Goal: Task Accomplishment & Management: Complete application form

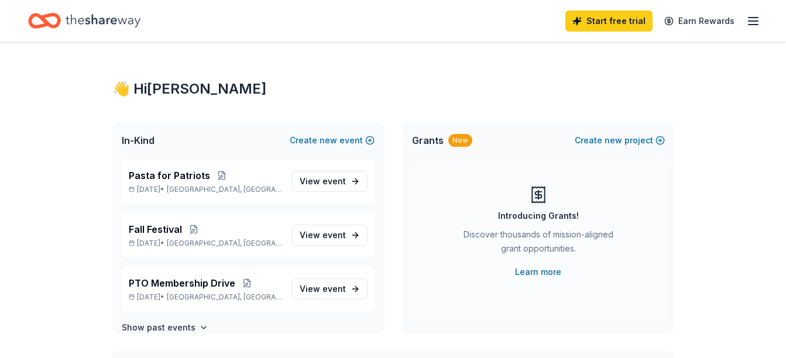
click at [323, 179] on span "event" at bounding box center [334, 181] width 23 height 10
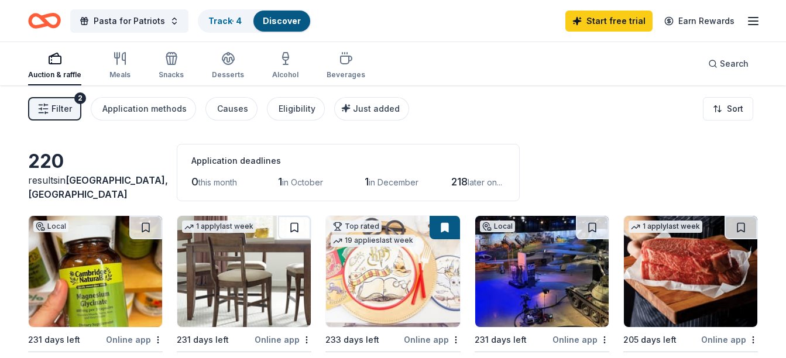
click at [169, 23] on button "Pasta for Patriots" at bounding box center [129, 20] width 118 height 23
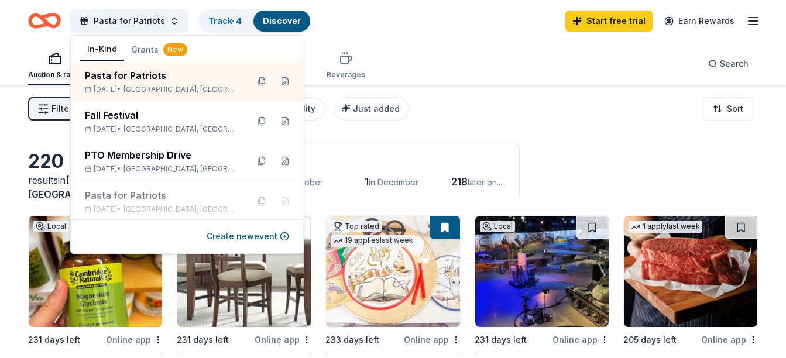
click at [279, 81] on button at bounding box center [285, 81] width 19 height 19
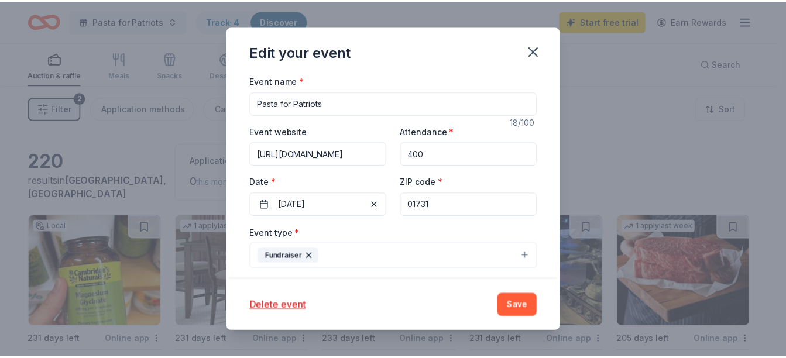
scroll to position [107, 0]
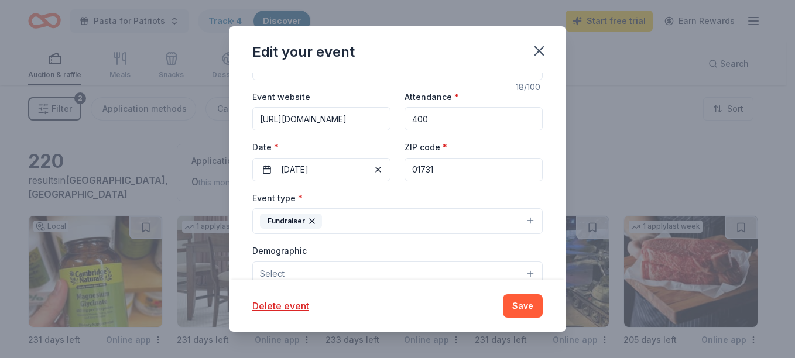
click at [437, 126] on input "400" at bounding box center [473, 118] width 138 height 23
type input "500"
click at [372, 169] on span "button" at bounding box center [378, 170] width 14 height 14
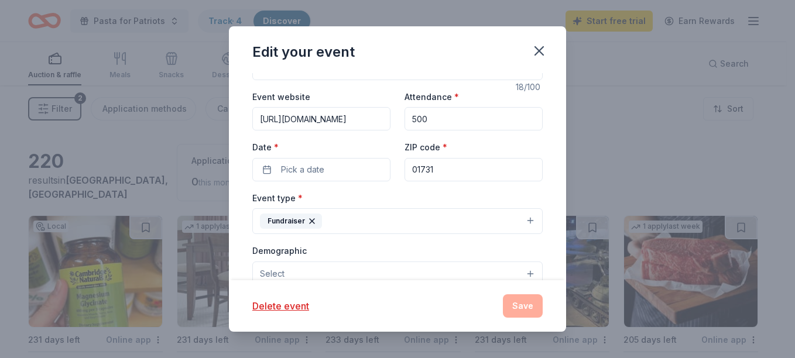
click at [333, 170] on button "Pick a date" at bounding box center [321, 169] width 138 height 23
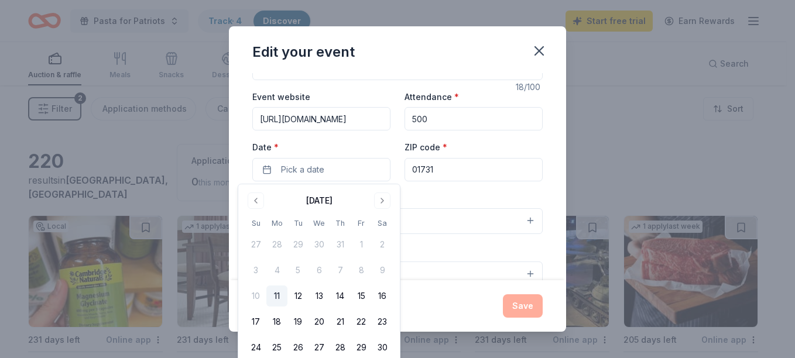
click at [362, 296] on button "15" at bounding box center [361, 296] width 21 height 21
click at [514, 301] on button "Save" at bounding box center [523, 305] width 40 height 23
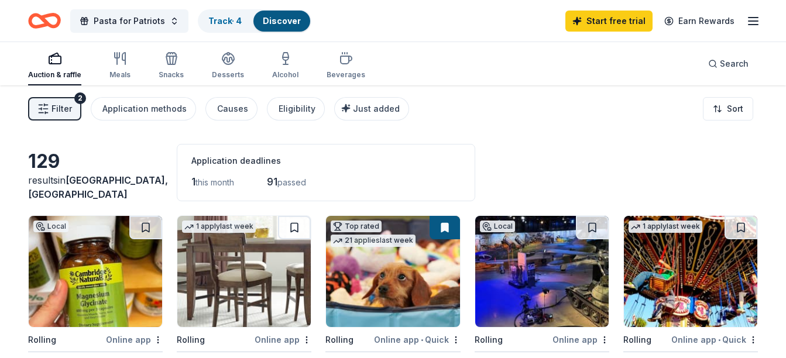
click at [226, 18] on link "Track · 4" at bounding box center [224, 21] width 33 height 10
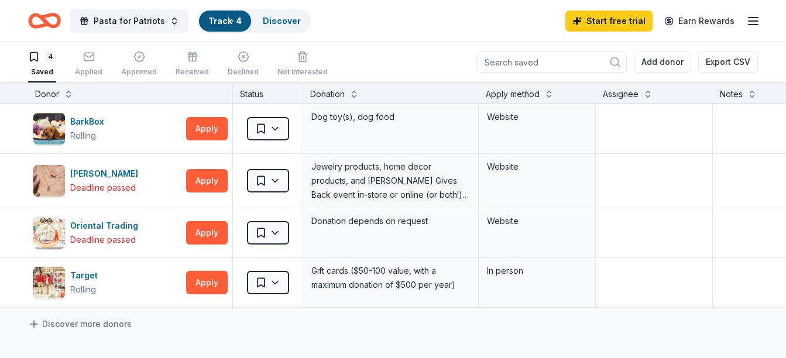
click at [153, 23] on span "Pasta for Patriots" at bounding box center [129, 21] width 71 height 14
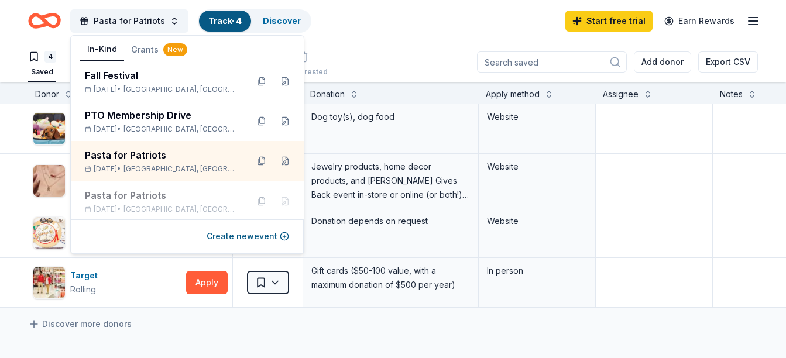
click at [152, 51] on button "Grants New" at bounding box center [159, 49] width 70 height 21
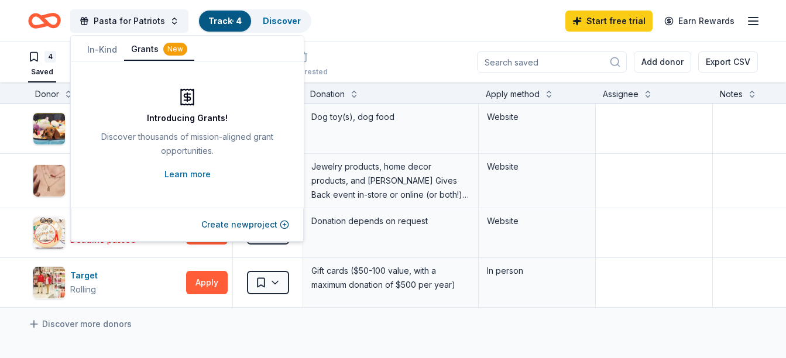
click at [197, 173] on link "Learn more" at bounding box center [187, 174] width 46 height 14
click at [202, 170] on link "Learn more" at bounding box center [187, 174] width 46 height 14
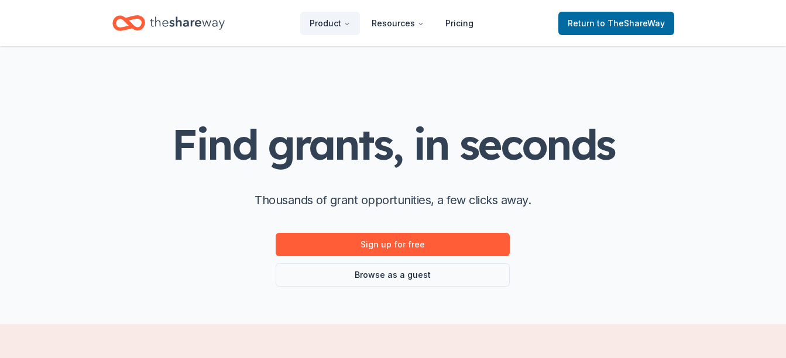
click at [414, 243] on link "Sign up for free" at bounding box center [393, 244] width 234 height 23
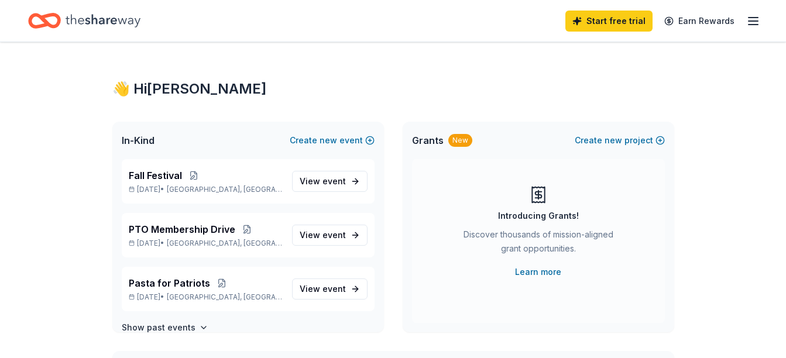
click at [352, 144] on button "Create new event" at bounding box center [332, 140] width 85 height 14
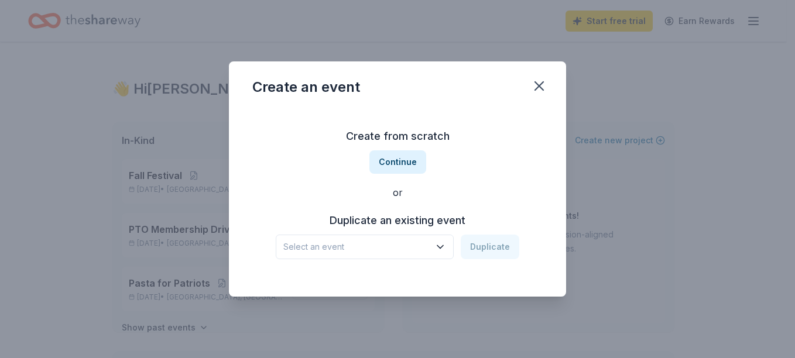
click at [399, 160] on button "Continue" at bounding box center [397, 161] width 57 height 23
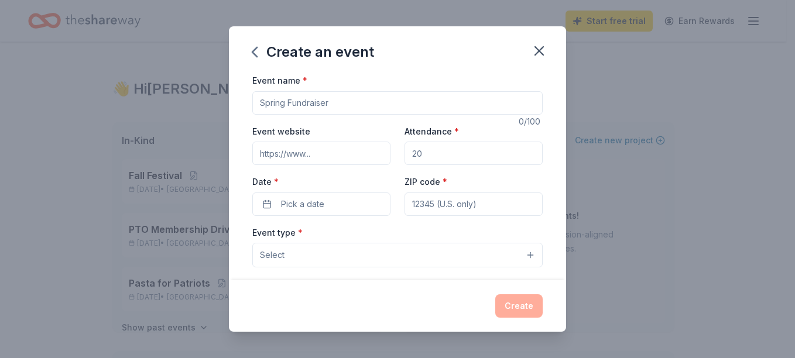
click at [355, 105] on input "Event name *" at bounding box center [397, 102] width 290 height 23
type input "Pasta for Patriots"
click at [425, 153] on input "Attendance *" at bounding box center [473, 153] width 138 height 23
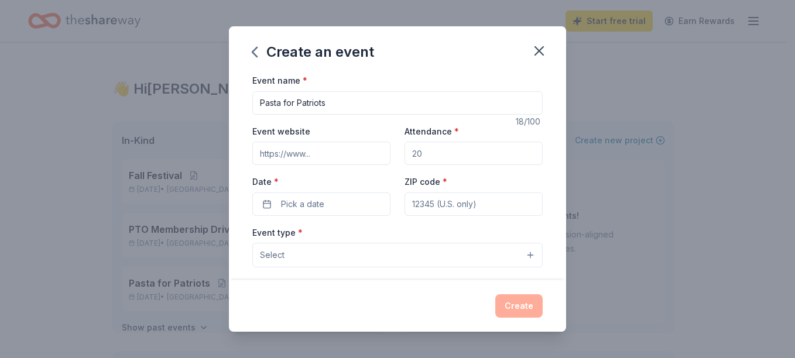
click at [425, 153] on input "Attendance *" at bounding box center [473, 153] width 138 height 23
click at [426, 153] on input "Attendance *" at bounding box center [473, 153] width 138 height 23
type input "500"
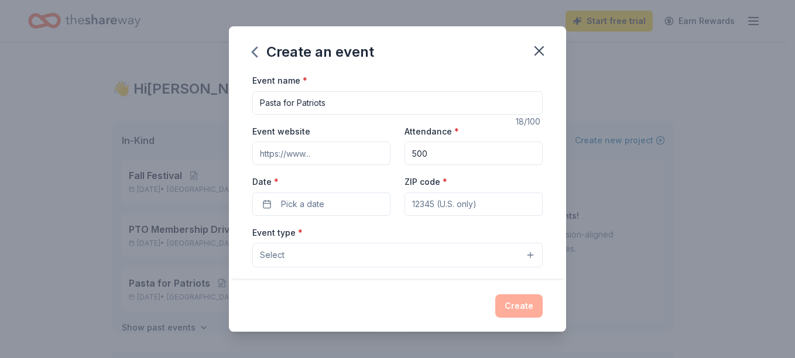
click at [433, 199] on input "ZIP code *" at bounding box center [473, 204] width 138 height 23
type input "01731"
click at [313, 150] on input "Event website" at bounding box center [321, 153] width 138 height 23
click at [329, 150] on input "Event website" at bounding box center [321, 153] width 138 height 23
paste input "https://sites.google.com/view/hanscompto/events/fundraisers"
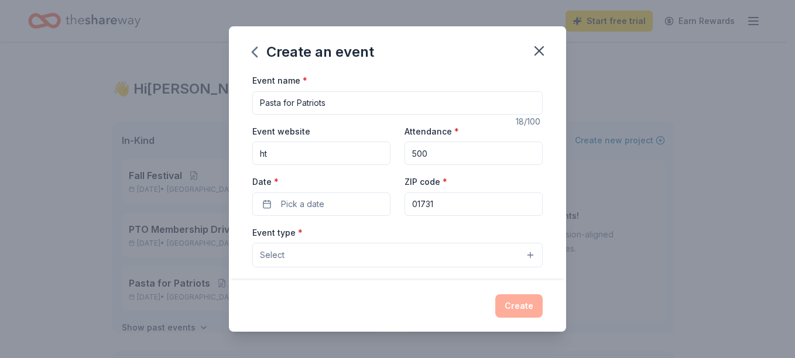
type input "h"
click at [348, 148] on input "Event website" at bounding box center [321, 153] width 138 height 23
paste input "https://sites.google.com/view/hanscompto/events/month-of-the-military-child"
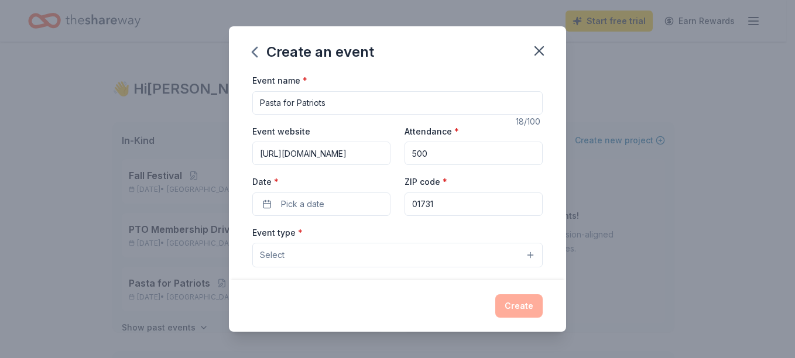
type input "https://sites.google.com/view/hanscompto/events/month-of-the-military-child"
click at [331, 207] on button "Pick a date" at bounding box center [321, 204] width 138 height 23
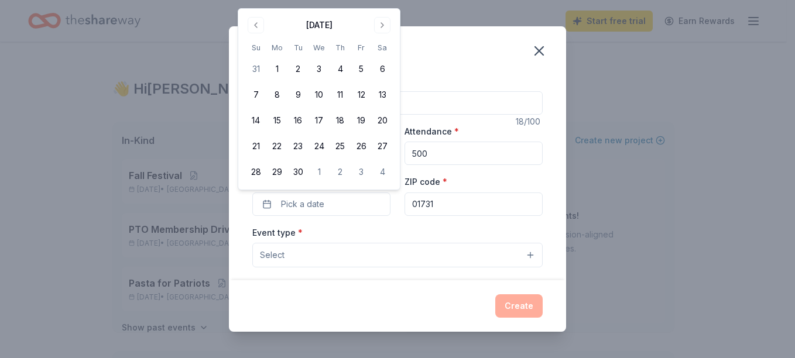
click at [383, 4] on div "Create an event Event name * Pasta for Patriots 18 /100 Event website https://s…" at bounding box center [397, 179] width 795 height 358
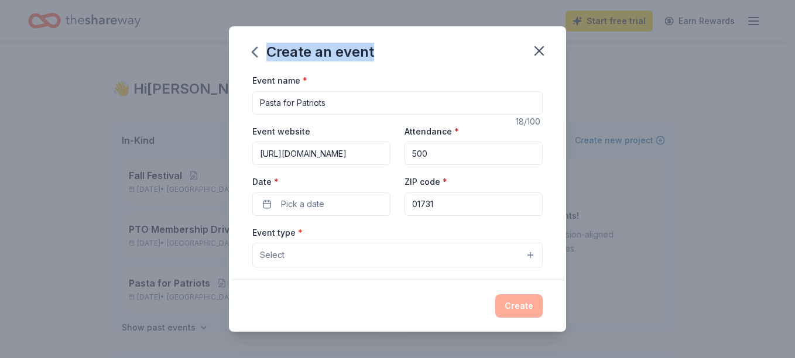
drag, startPoint x: 383, startPoint y: 4, endPoint x: 352, endPoint y: 204, distance: 202.7
click at [352, 204] on button "Pick a date" at bounding box center [321, 204] width 138 height 23
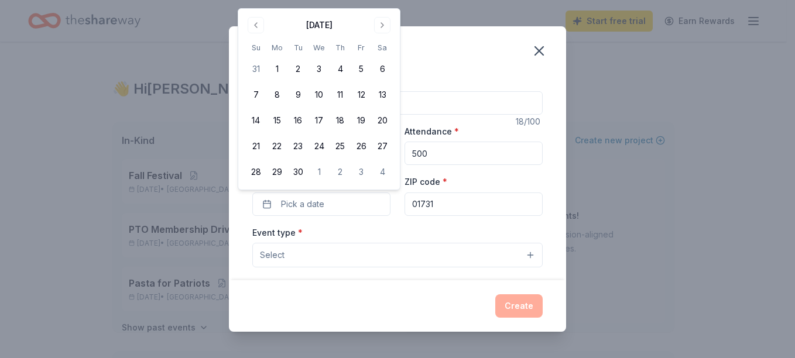
click at [382, 25] on button "Go to next month" at bounding box center [382, 25] width 16 height 16
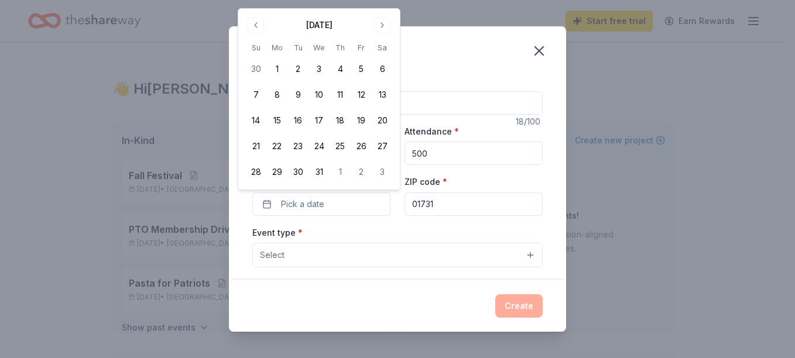
click at [382, 25] on button "Go to next month" at bounding box center [382, 25] width 16 height 16
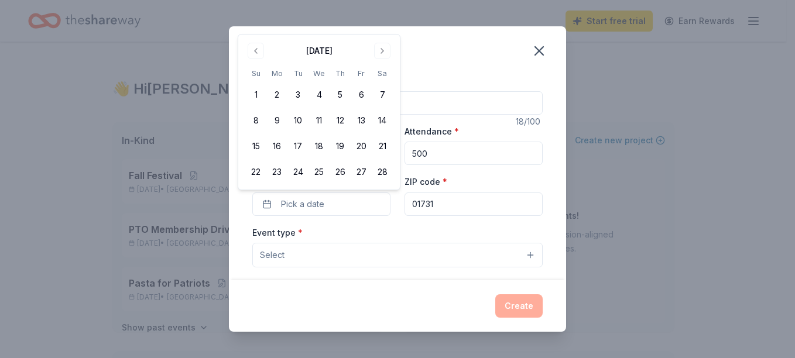
click at [382, 50] on button "Go to next month" at bounding box center [382, 51] width 16 height 16
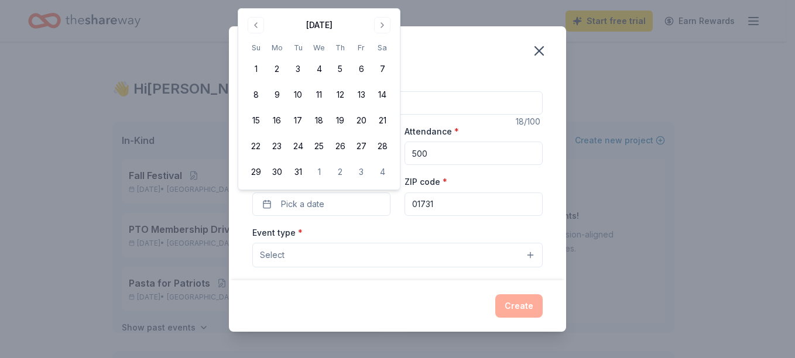
click at [382, 28] on button "Go to next month" at bounding box center [382, 25] width 16 height 16
click at [323, 116] on button "15" at bounding box center [318, 120] width 21 height 21
click at [491, 252] on button "Select" at bounding box center [397, 255] width 290 height 25
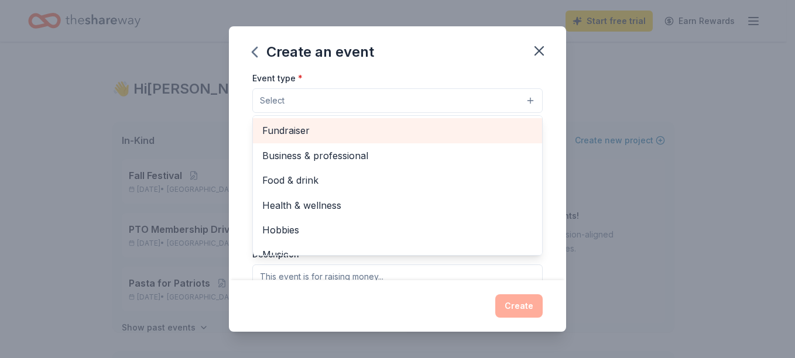
click at [465, 134] on span "Fundraiser" at bounding box center [397, 130] width 270 height 15
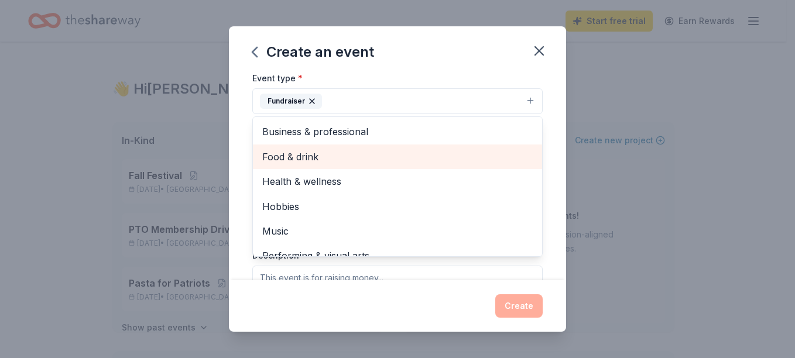
click at [464, 157] on span "Food & drink" at bounding box center [397, 156] width 270 height 15
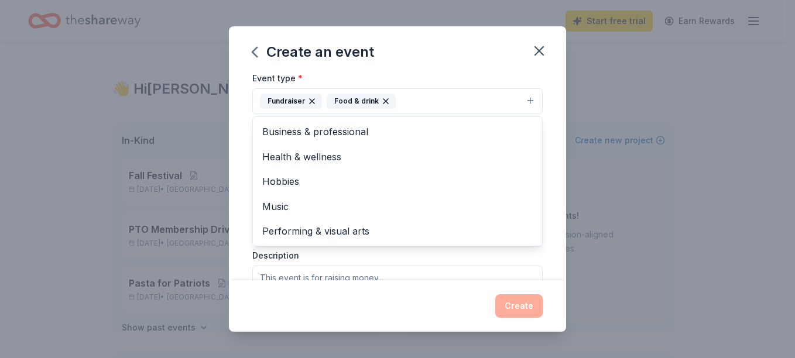
click at [548, 140] on div "Event name * Pasta for Patriots 18 /100 Event website https://sites.google.com/…" at bounding box center [397, 176] width 337 height 207
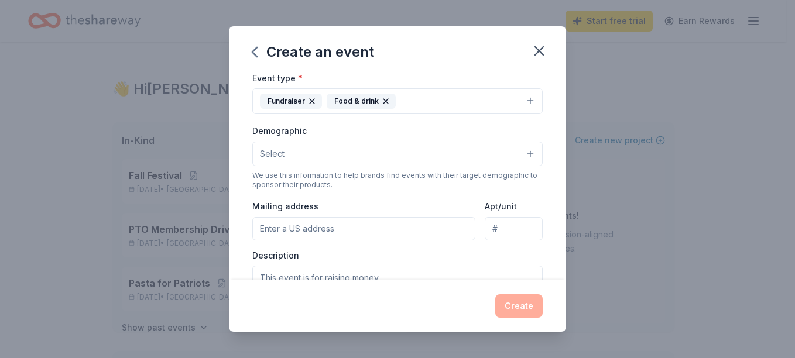
click at [517, 149] on button "Select" at bounding box center [397, 154] width 290 height 25
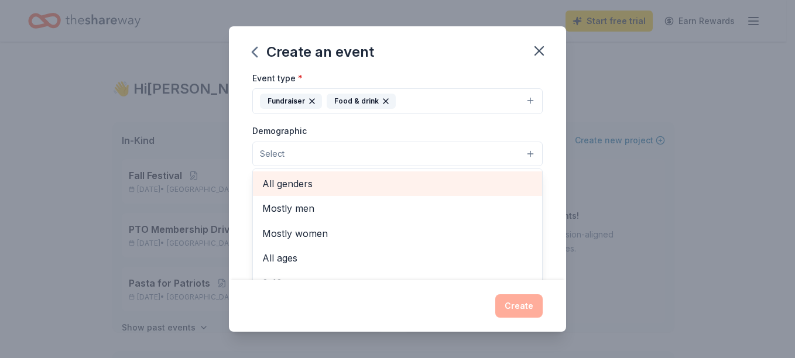
click at [492, 178] on span "All genders" at bounding box center [397, 183] width 270 height 15
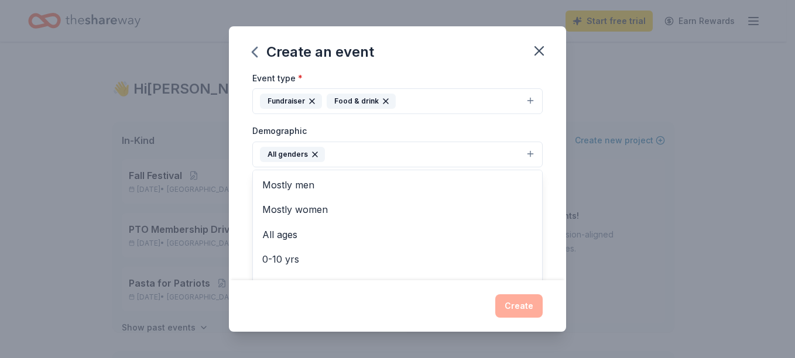
click at [550, 166] on div "Event name * Pasta for Patriots 18 /100 Event website https://sites.google.com/…" at bounding box center [397, 176] width 337 height 207
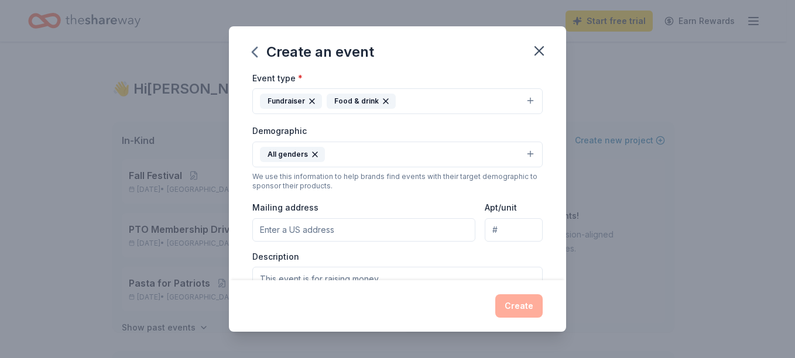
click at [550, 166] on div "Event name * Pasta for Patriots 18 /100 Event website https://sites.google.com/…" at bounding box center [397, 176] width 337 height 207
click at [413, 227] on input "Mailing address" at bounding box center [363, 229] width 223 height 23
type input "6 ent rd, Hanscom AFB, MA 01731"
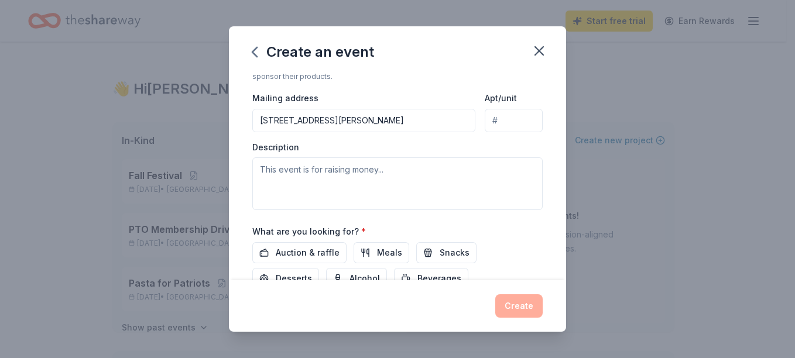
scroll to position [277, 0]
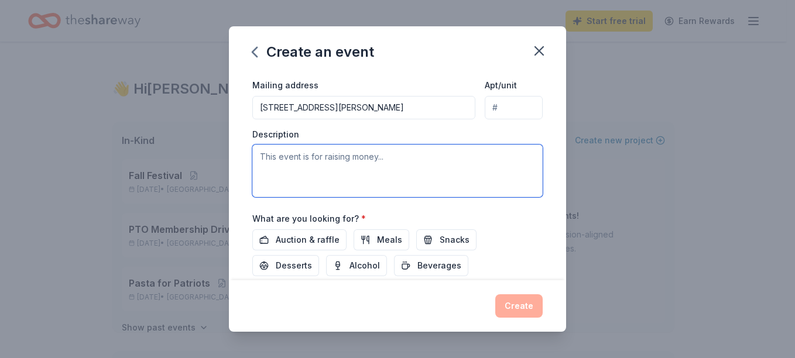
click at [426, 172] on textarea at bounding box center [397, 171] width 290 height 53
click at [434, 167] on textarea at bounding box center [397, 171] width 290 height 53
paste textarea "Join us for the Month of the Military Child with Pasta for Patriots, a special …"
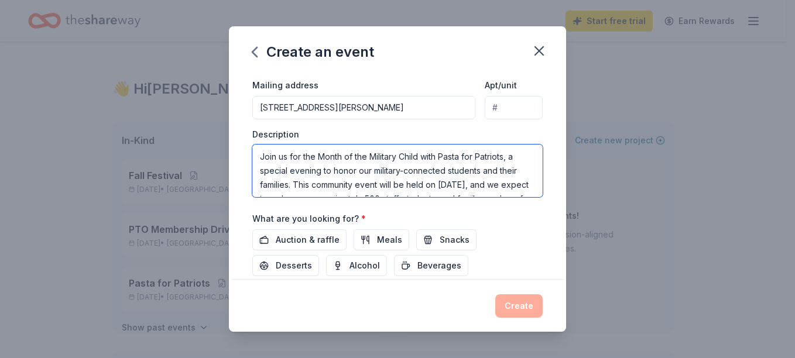
scroll to position [148, 0]
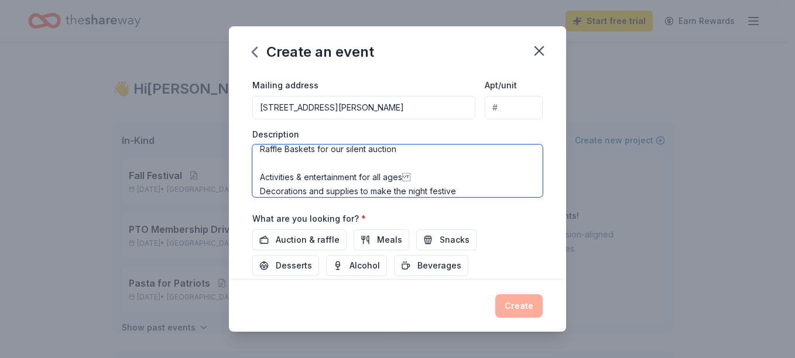
click at [457, 176] on textarea "Join us for the Month of the Military Child with Pasta for Patriots, a special …" at bounding box center [397, 171] width 290 height 53
click at [392, 163] on textarea "Join us for the Month of the Military Child with Pasta for Patriots, a special …" at bounding box center [397, 171] width 290 height 53
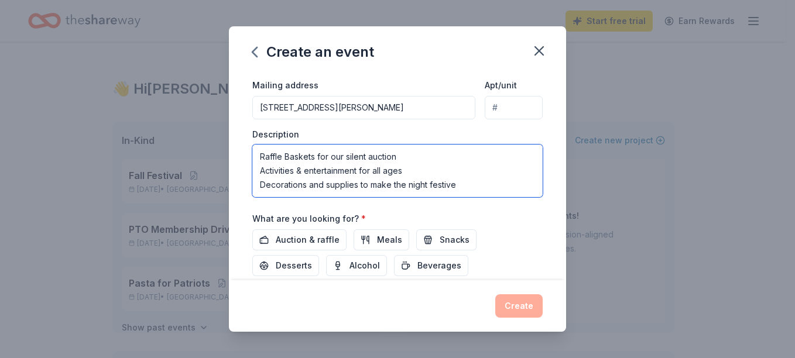
scroll to position [134, 0]
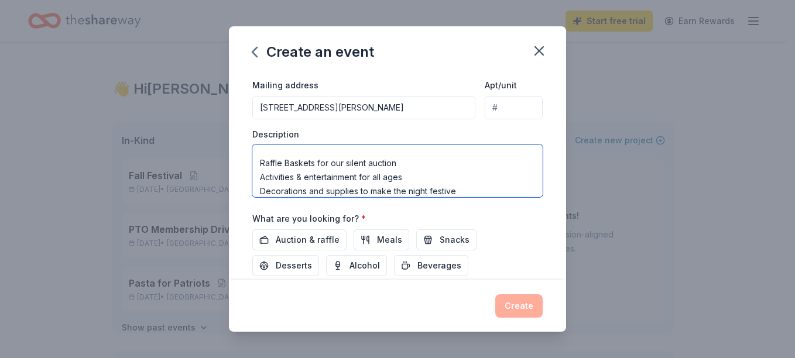
click at [410, 153] on textarea "Join us for the Month of the Military Child with Pasta for Patriots, a special …" at bounding box center [397, 171] width 290 height 53
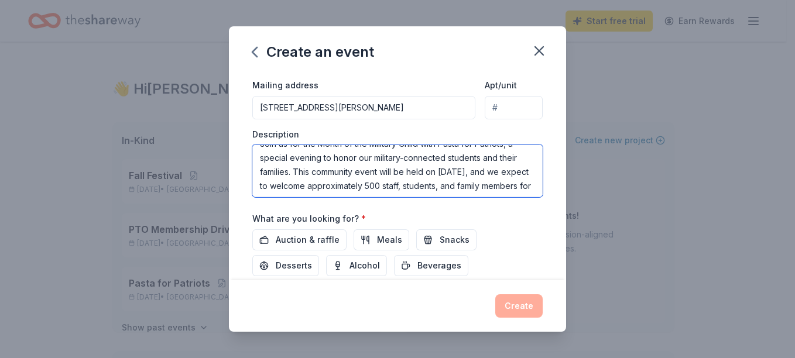
scroll to position [0, 0]
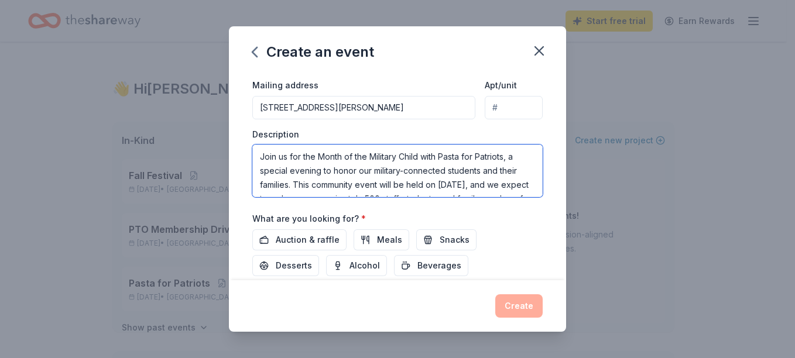
type textarea "Join us for the Month of the Military Child with Pasta for Patriots, a special …"
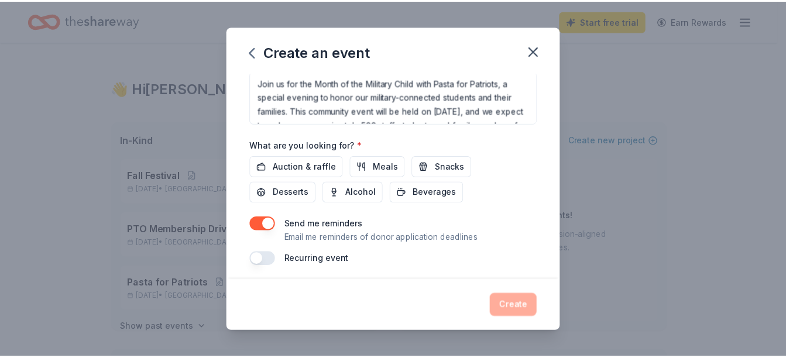
scroll to position [355, 0]
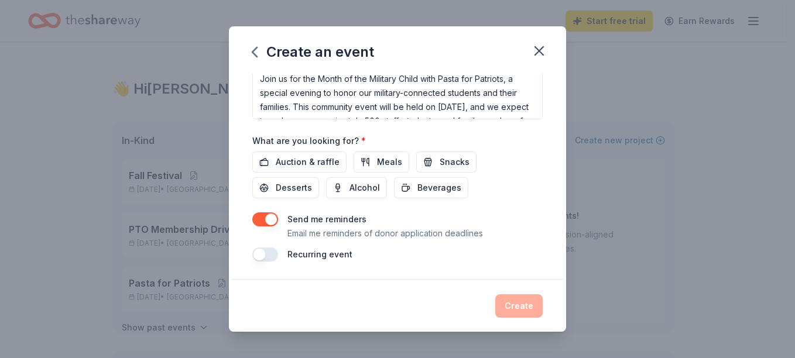
click at [300, 169] on button "Auction & raffle" at bounding box center [299, 162] width 94 height 21
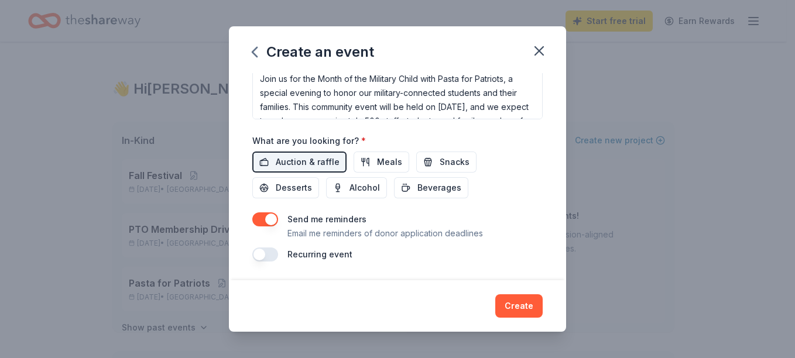
click at [363, 159] on button "Meals" at bounding box center [382, 162] width 56 height 21
click at [421, 191] on span "Beverages" at bounding box center [439, 188] width 44 height 14
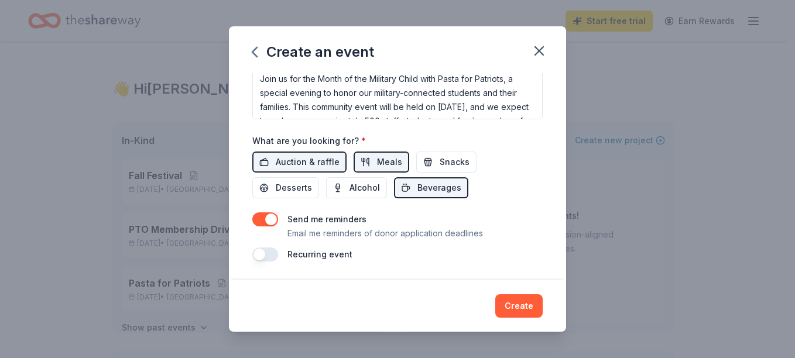
click at [301, 186] on span "Desserts" at bounding box center [294, 188] width 36 height 14
click at [440, 164] on span "Snacks" at bounding box center [455, 162] width 30 height 14
click at [272, 218] on button "button" at bounding box center [265, 219] width 26 height 14
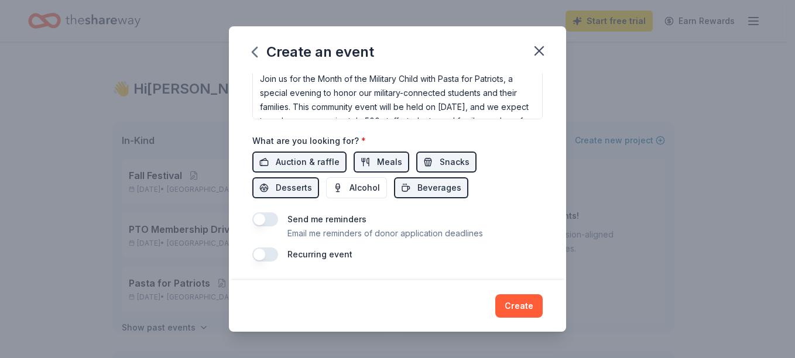
click at [527, 304] on button "Create" at bounding box center [518, 305] width 47 height 23
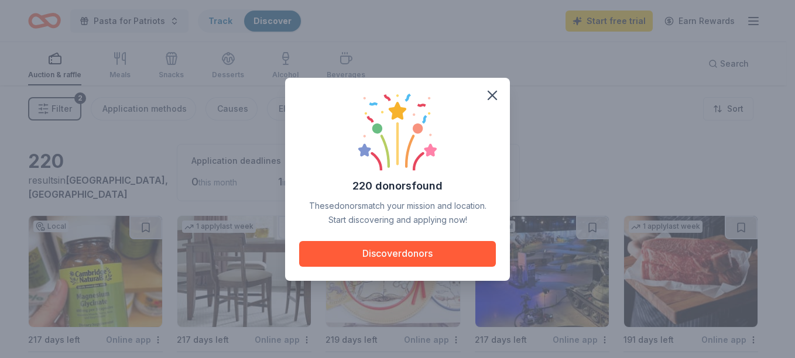
click at [499, 93] on icon "button" at bounding box center [492, 95] width 16 height 16
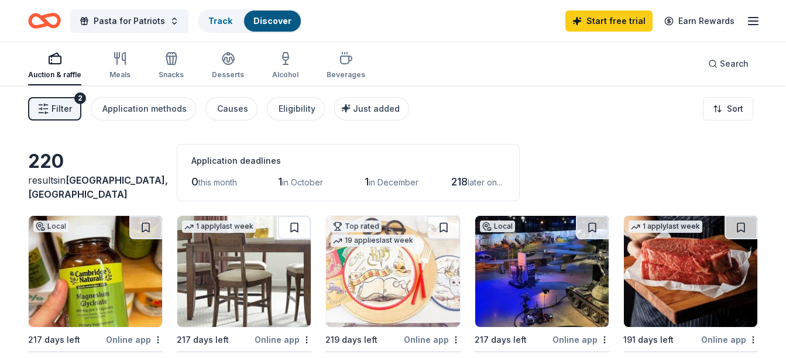
click at [168, 15] on button "Pasta for Patriots" at bounding box center [129, 20] width 118 height 23
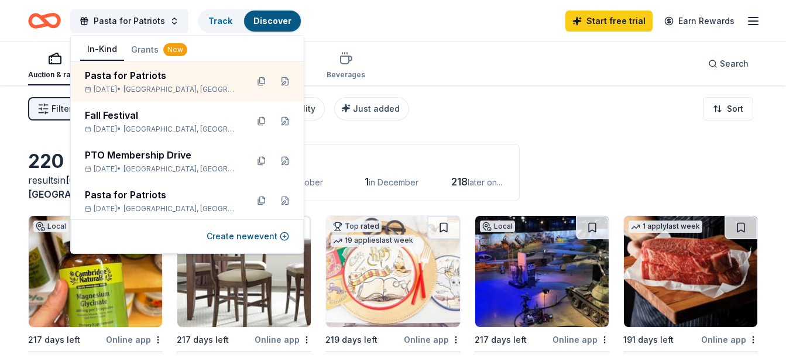
click at [167, 117] on div "Fall Festival" at bounding box center [161, 115] width 153 height 14
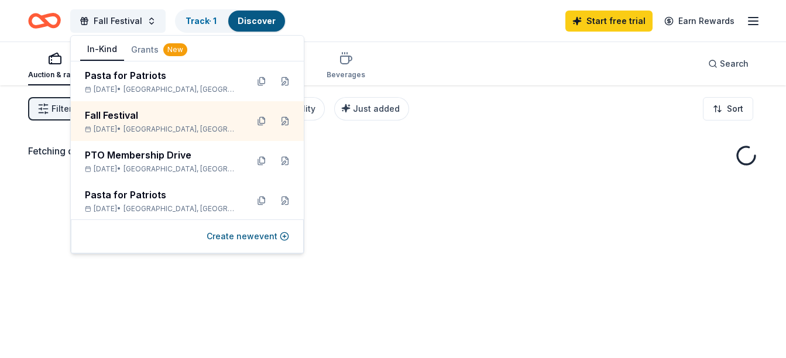
click at [167, 117] on div "Fall Festival" at bounding box center [161, 115] width 153 height 14
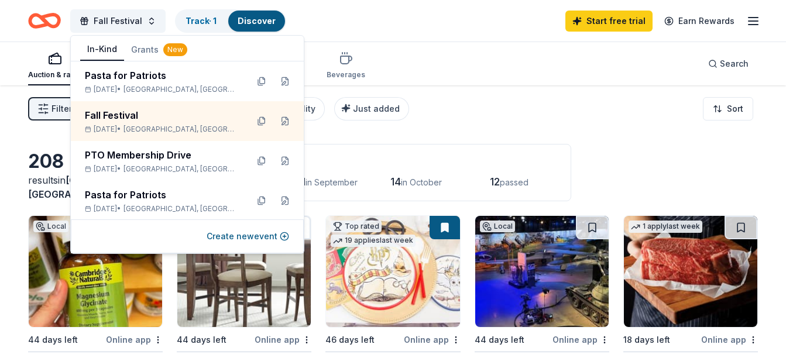
click at [207, 25] on link "Track · 1" at bounding box center [201, 21] width 31 height 10
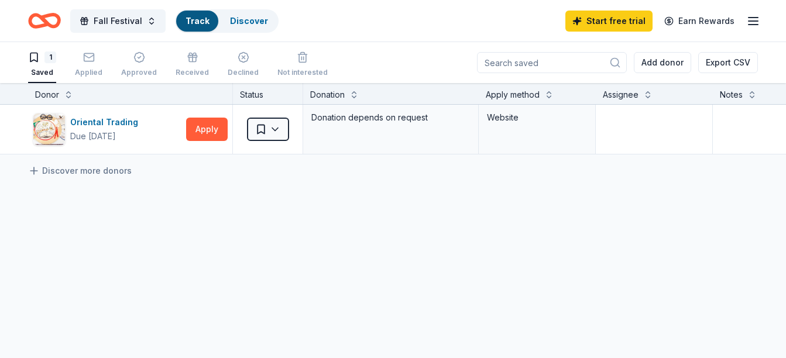
scroll to position [1, 0]
click at [242, 64] on div "Declined" at bounding box center [243, 64] width 31 height 26
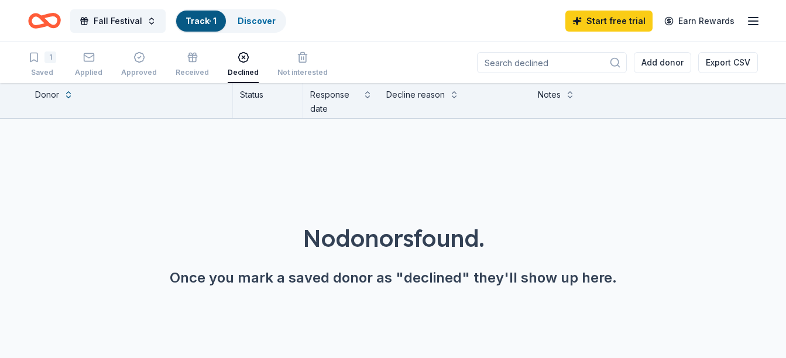
click at [95, 66] on div "Applied" at bounding box center [89, 65] width 28 height 26
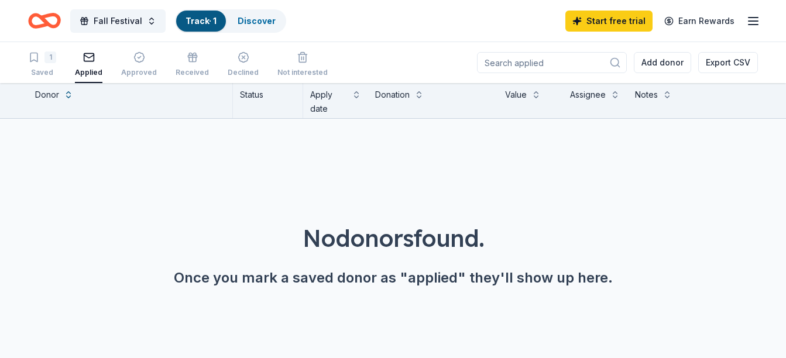
click at [39, 64] on div "1 Saved" at bounding box center [42, 65] width 28 height 26
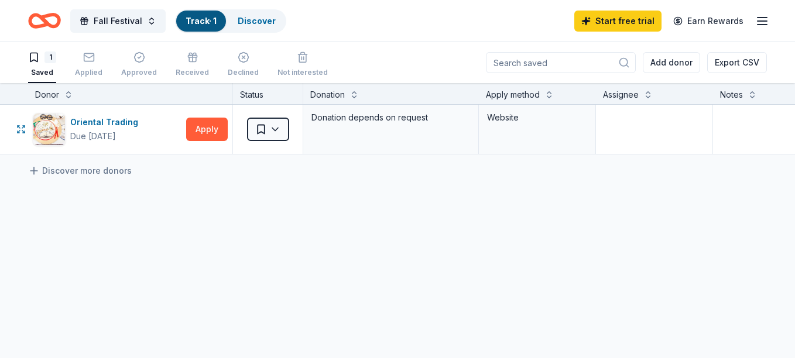
click at [286, 129] on html "Fall Festival Track · 1 Discover Start free trial Earn Rewards 1 Saved Applied …" at bounding box center [397, 179] width 795 height 358
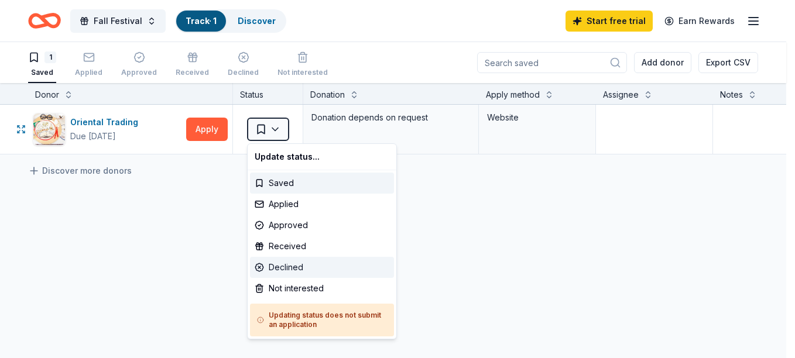
click at [290, 260] on div "Declined" at bounding box center [322, 267] width 144 height 21
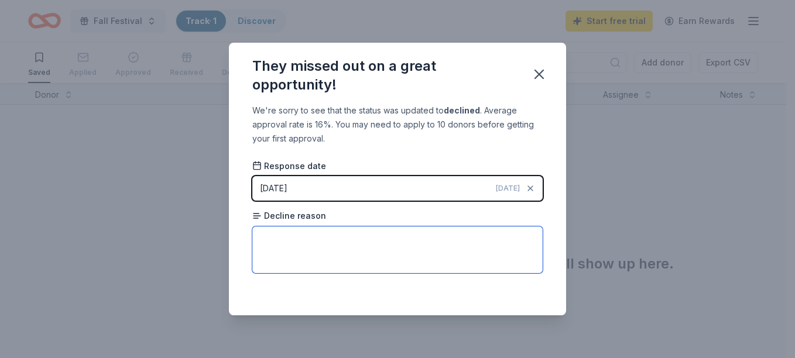
click at [290, 260] on textarea at bounding box center [397, 250] width 290 height 47
type textarea "a"
type textarea "within 1 year of previous donatioin"
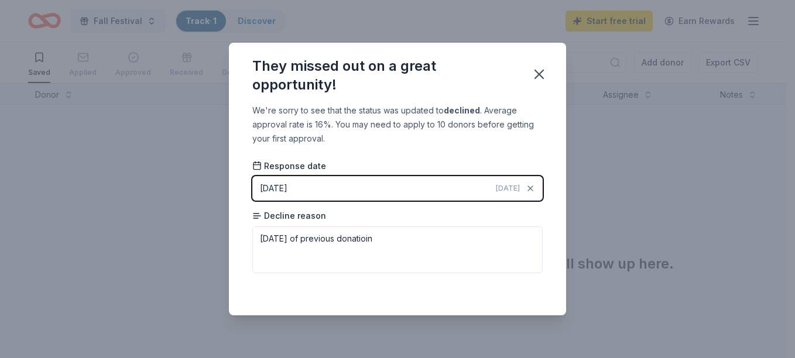
click at [540, 82] on icon "button" at bounding box center [539, 74] width 16 height 16
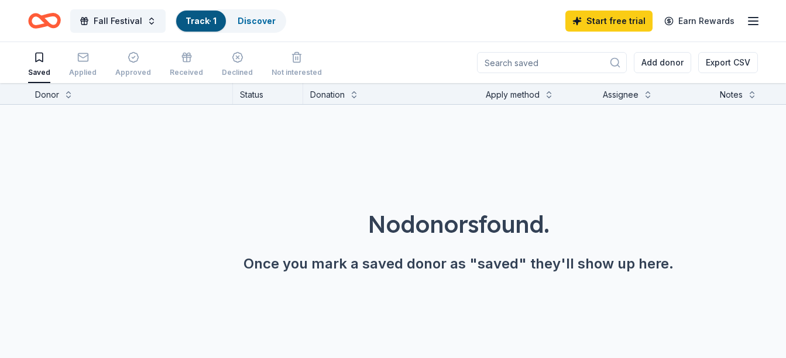
click at [428, 140] on div "No donors found. Once you mark a saved donor as "saved" they'll show up here." at bounding box center [459, 208] width 786 height 206
click at [259, 23] on link "Discover" at bounding box center [257, 21] width 38 height 10
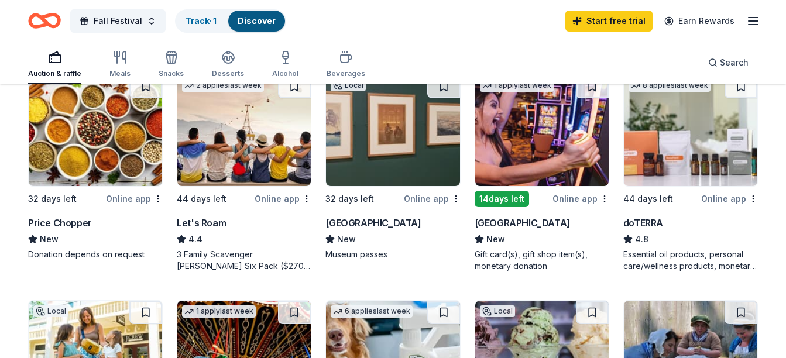
scroll to position [595, 0]
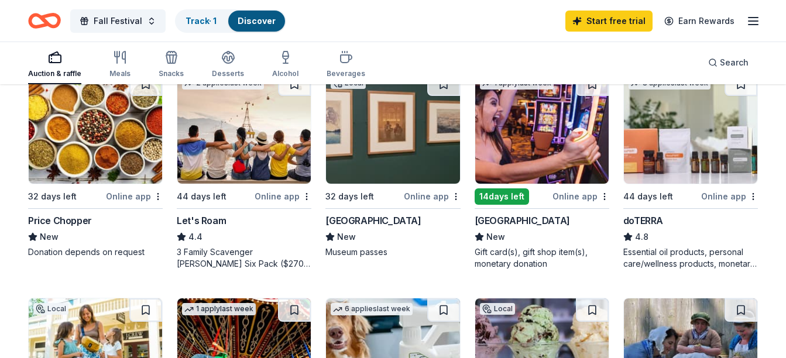
click at [564, 165] on img at bounding box center [541, 128] width 133 height 111
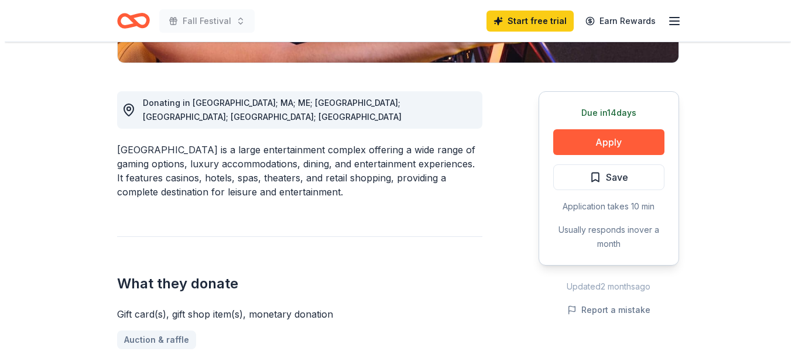
scroll to position [296, 0]
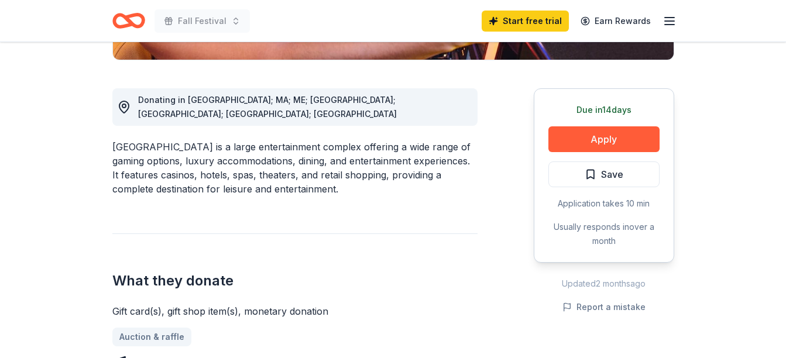
click at [579, 128] on button "Apply" at bounding box center [603, 139] width 111 height 26
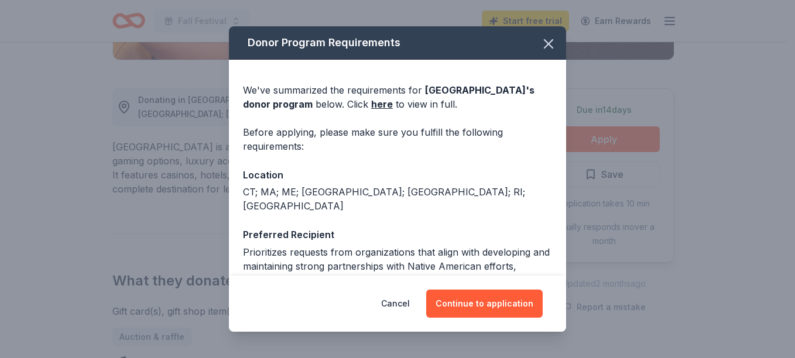
click at [491, 301] on button "Continue to application" at bounding box center [484, 304] width 116 height 28
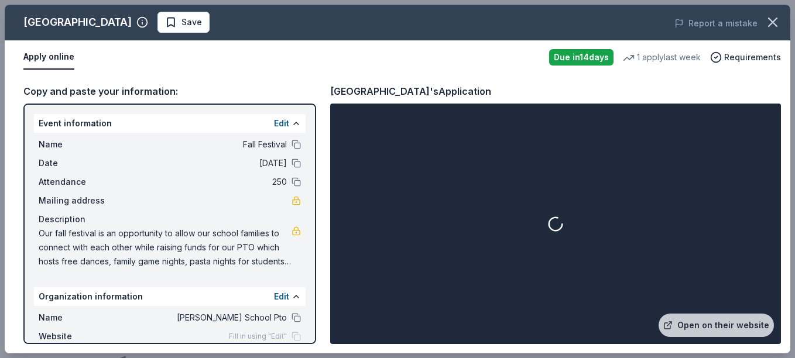
click at [275, 180] on span "250" at bounding box center [202, 182] width 170 height 14
click at [294, 184] on div "Name Fall Festival Date 10/24/25 Attendance 250 Mailing address Description Our…" at bounding box center [170, 203] width 272 height 140
click at [275, 181] on span "250" at bounding box center [202, 182] width 170 height 14
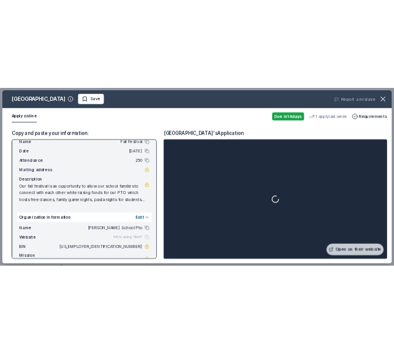
scroll to position [66, 0]
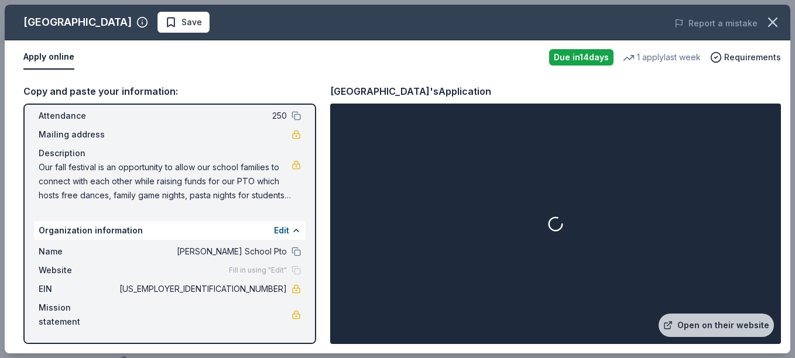
click at [734, 324] on link "Open on their website" at bounding box center [716, 325] width 115 height 23
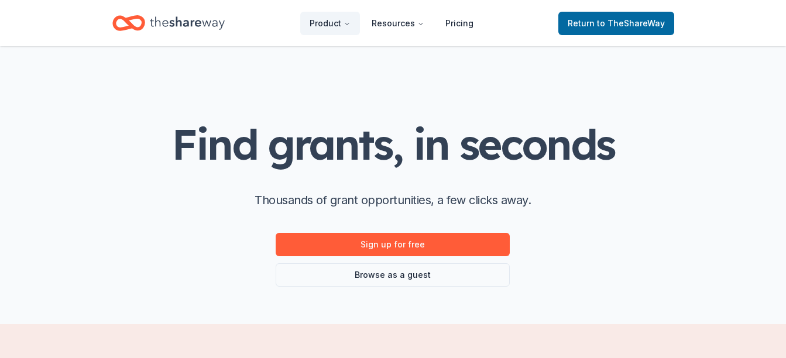
click at [330, 238] on link "Sign up for free" at bounding box center [393, 244] width 234 height 23
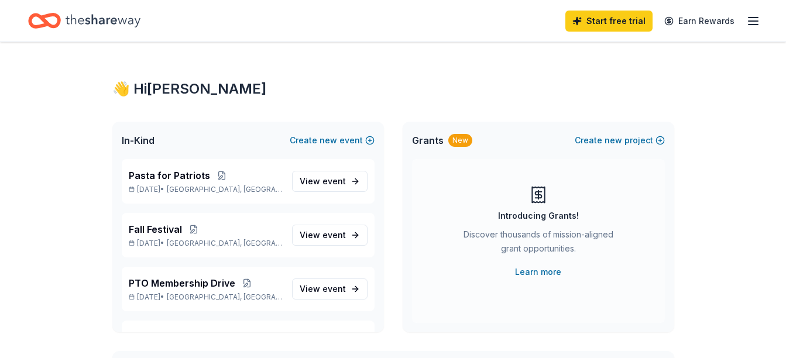
click at [620, 141] on span "new" at bounding box center [614, 140] width 18 height 14
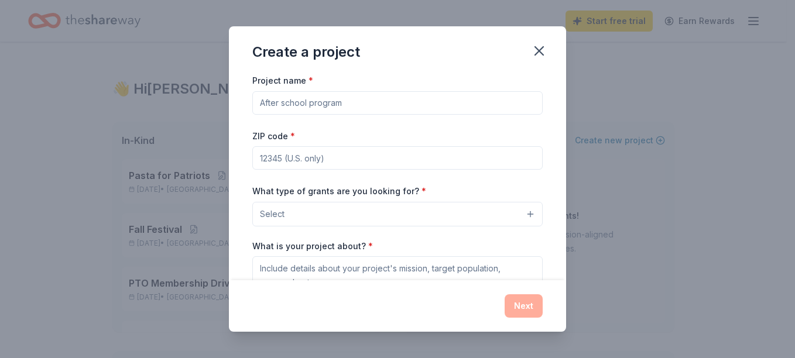
click at [504, 106] on input "Project name *" at bounding box center [397, 102] width 290 height 23
type input "H"
type input "Fall Festival"
click at [362, 161] on input "ZIP code *" at bounding box center [397, 157] width 290 height 23
type input "01731"
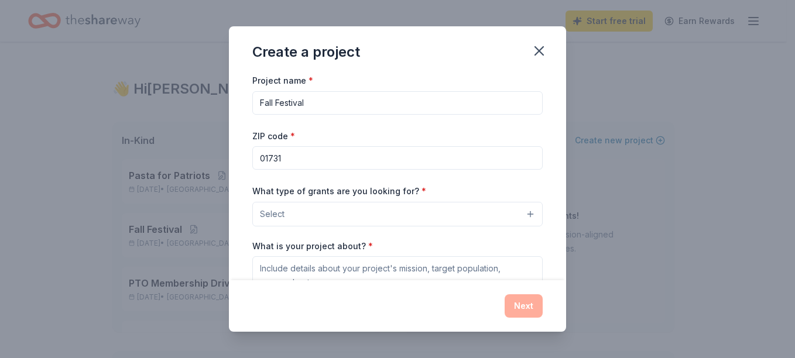
click at [358, 218] on button "Select" at bounding box center [397, 214] width 290 height 25
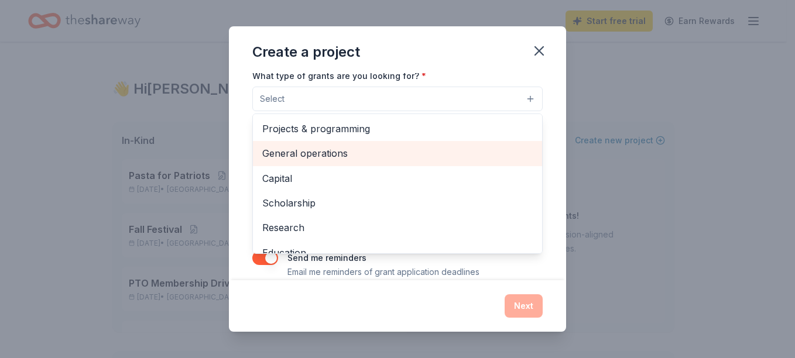
click at [502, 146] on span "General operations" at bounding box center [397, 153] width 270 height 15
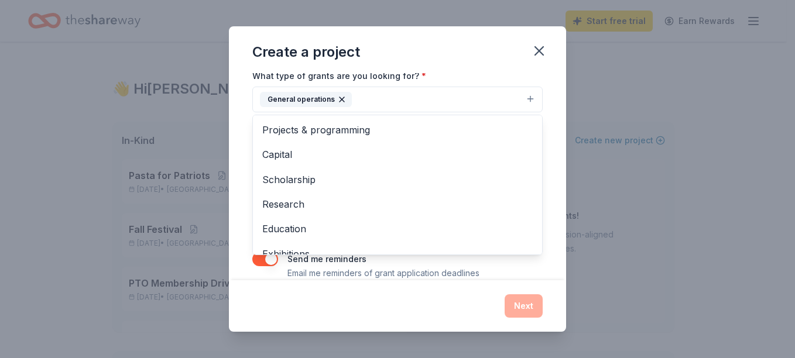
scroll to position [114, 0]
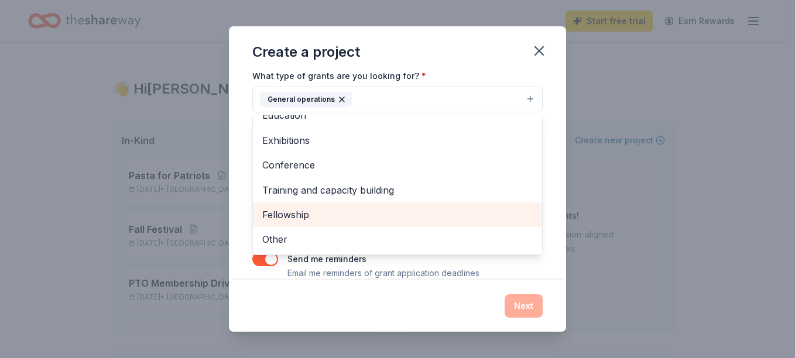
click at [491, 215] on span "Fellowship" at bounding box center [397, 214] width 270 height 15
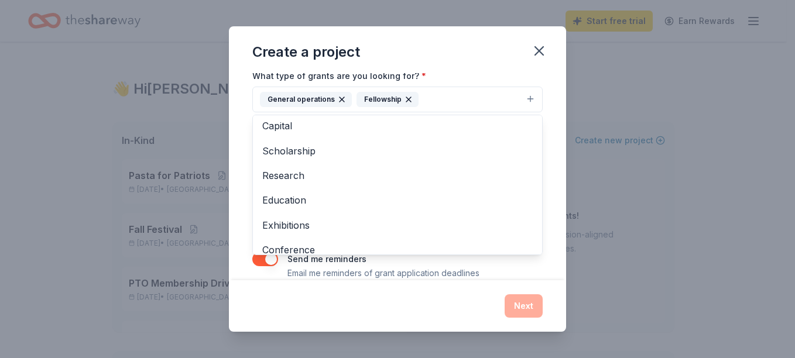
scroll to position [25, 0]
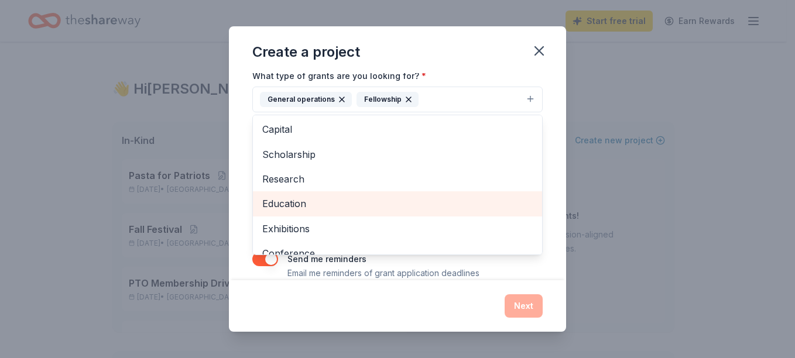
click at [495, 198] on span "Education" at bounding box center [397, 203] width 270 height 15
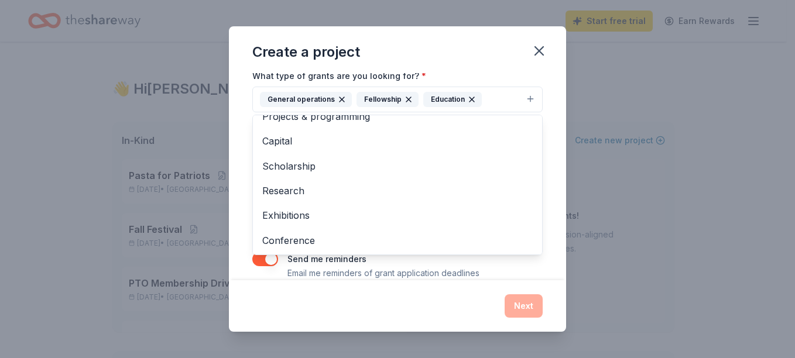
scroll to position [0, 0]
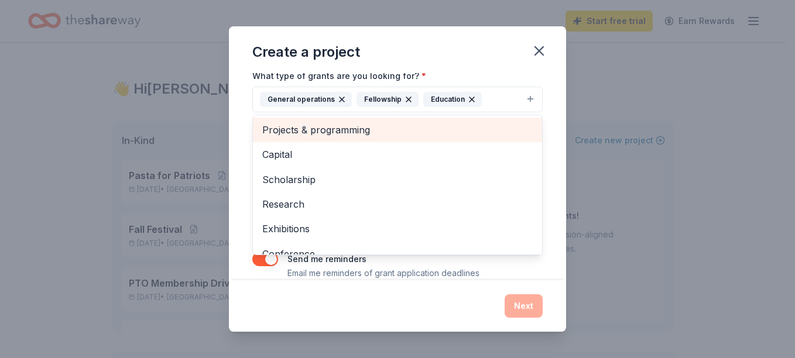
click at [496, 124] on span "Projects & programming" at bounding box center [397, 129] width 270 height 15
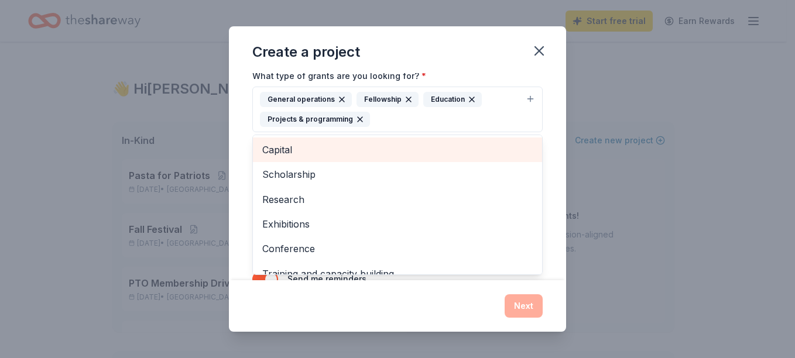
click at [546, 121] on div "Project name * Fall Festival ZIP code * 01731 What type of grants are you looki…" at bounding box center [397, 176] width 337 height 207
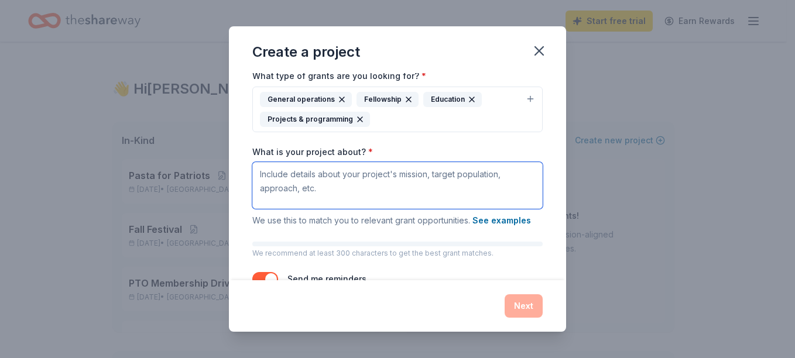
click at [482, 181] on textarea "What is your project about? *" at bounding box center [397, 185] width 290 height 47
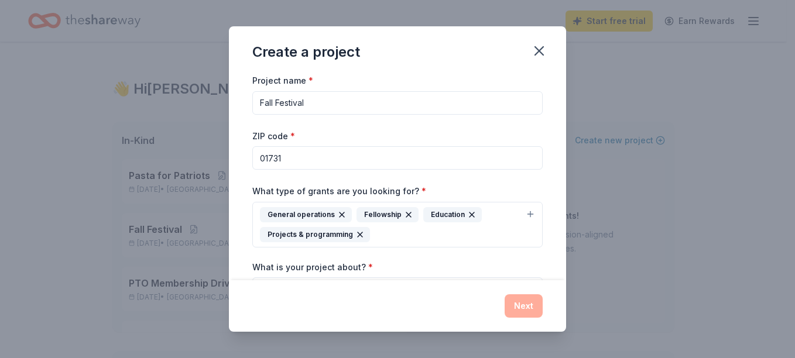
click at [423, 105] on input "Fall Festival" at bounding box center [397, 102] width 290 height 23
type input "H"
type input "Month of the Military Child"
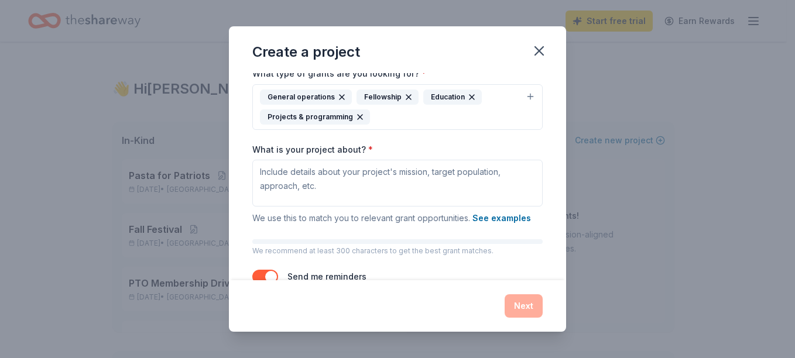
scroll to position [121, 0]
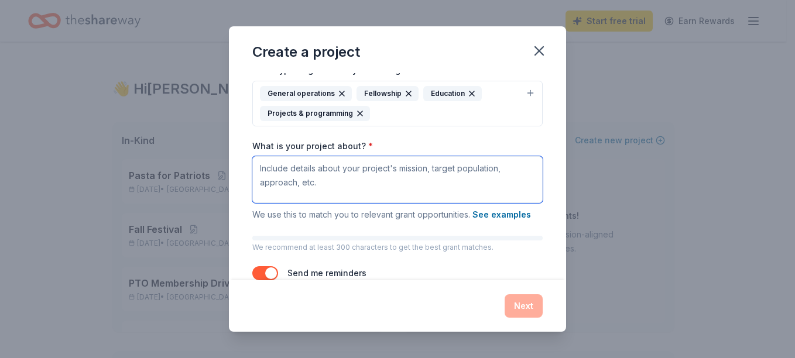
click at [441, 176] on textarea "What is your project about? *" at bounding box center [397, 179] width 290 height 47
paste textarea "April is designated as the Month of the Military Child — a time to honor and ce…"
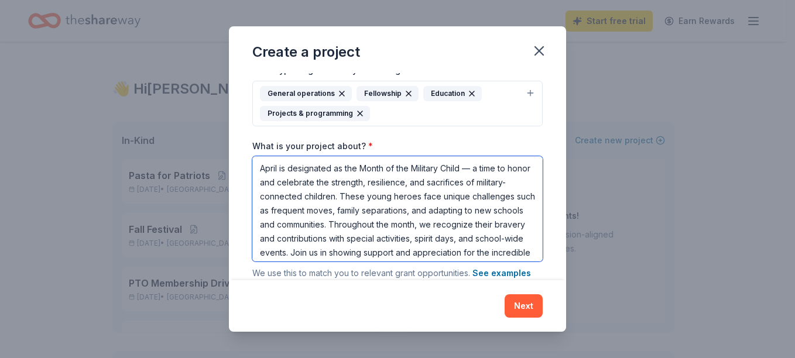
scroll to position [95, 0]
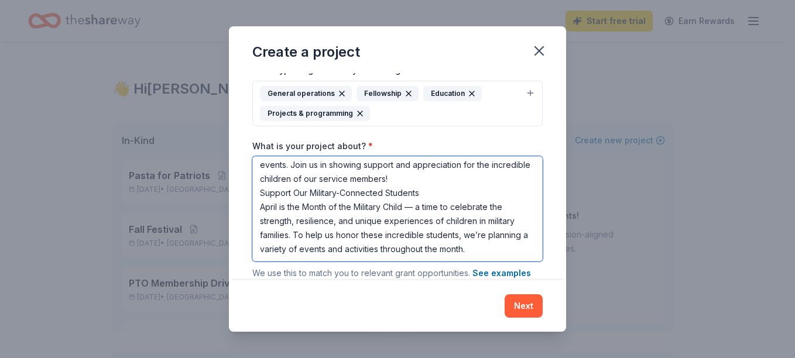
type textarea "April is designated as the Month of the Military Child — a time to honor and ce…"
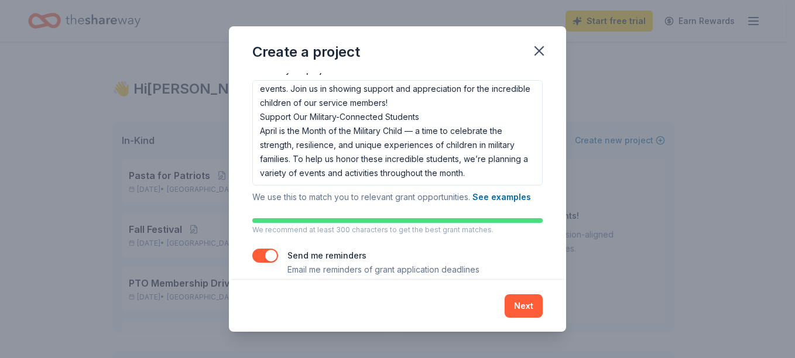
scroll to position [212, 0]
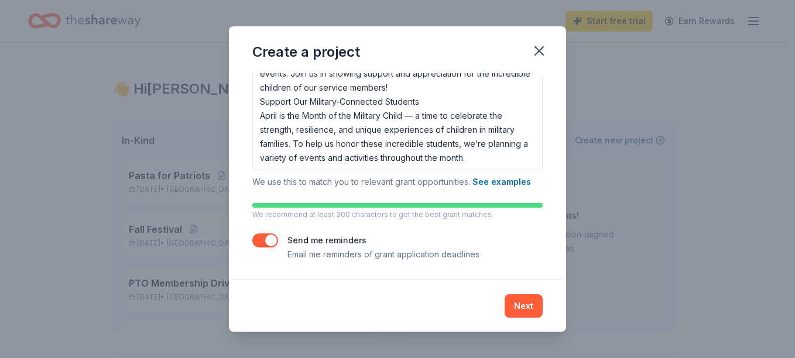
click at [272, 236] on button "button" at bounding box center [265, 241] width 26 height 14
click at [520, 309] on button "Next" at bounding box center [524, 305] width 38 height 23
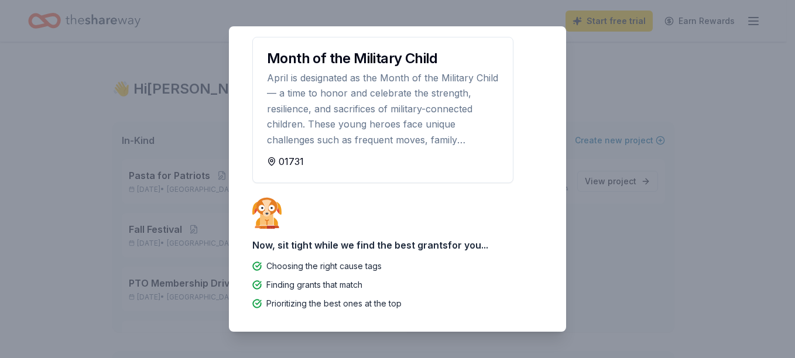
scroll to position [0, 0]
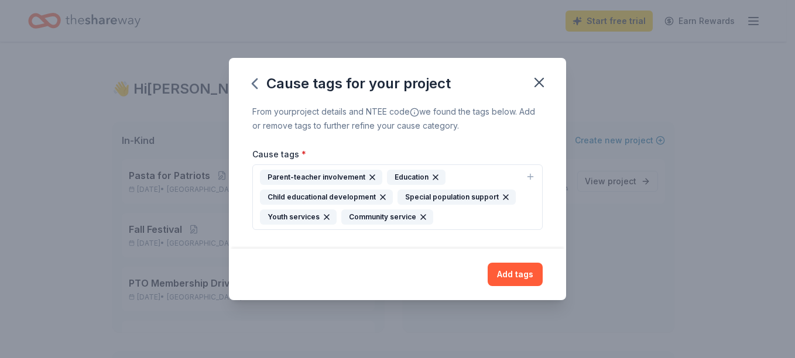
click at [530, 176] on icon "button" at bounding box center [530, 176] width 9 height 9
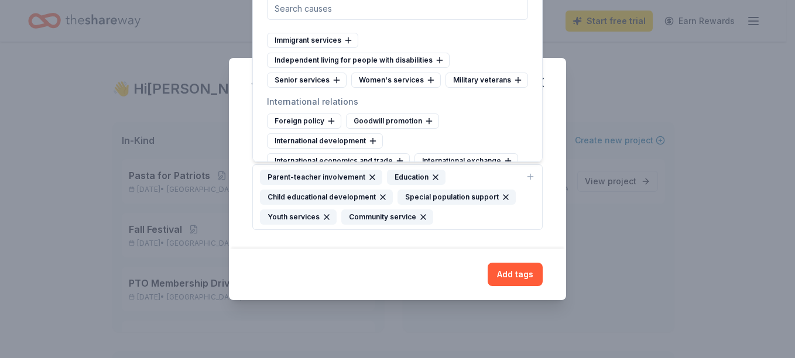
scroll to position [6647, 0]
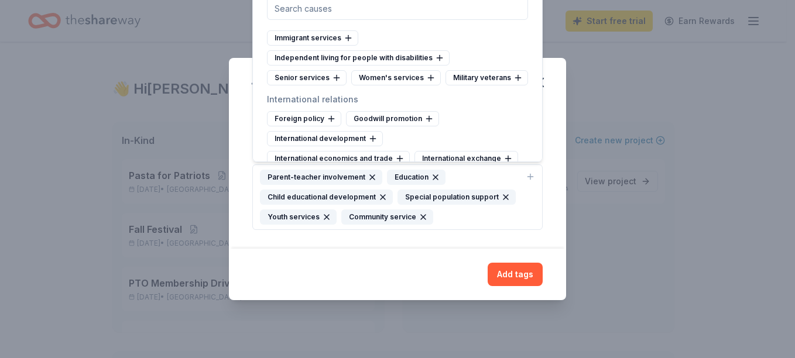
click at [445, 85] on div "Military veterans" at bounding box center [486, 77] width 83 height 15
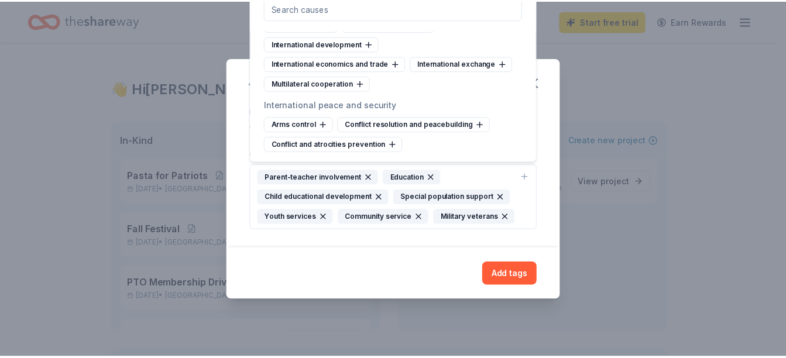
scroll to position [6782, 0]
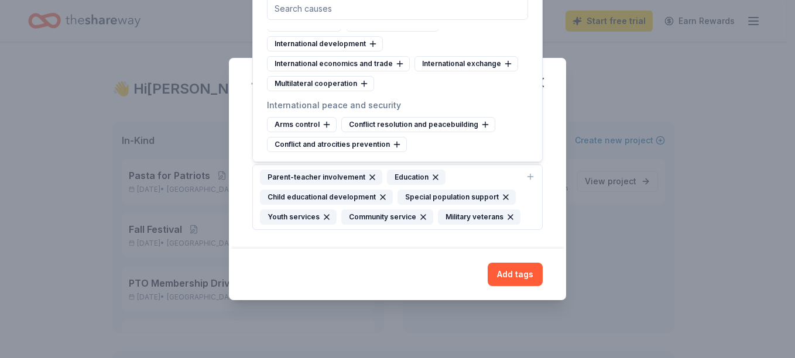
click at [548, 159] on div "From your project details and NTEE code we found the tags below. Add or remove …" at bounding box center [397, 177] width 337 height 145
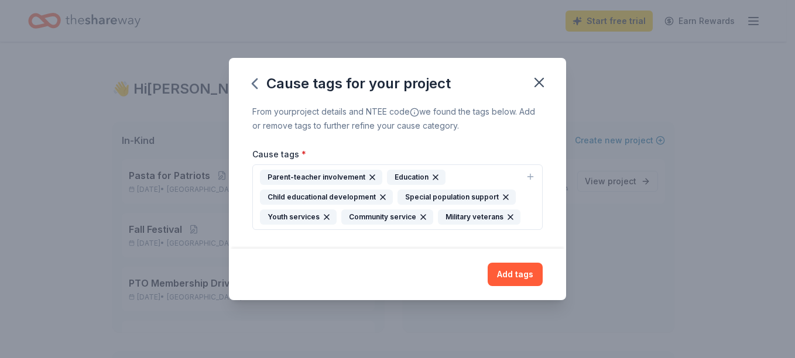
click at [516, 270] on button "Add tags" at bounding box center [515, 274] width 55 height 23
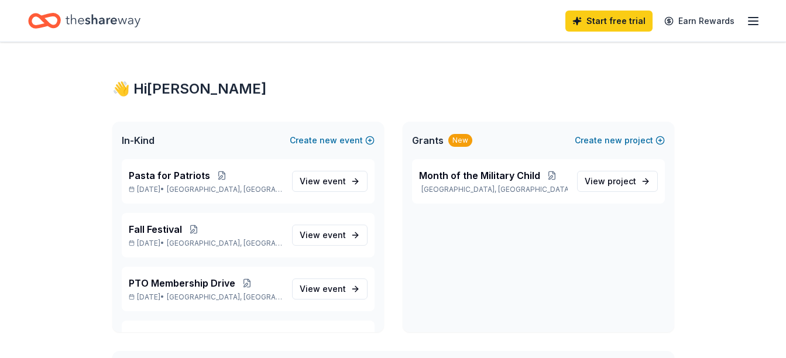
click at [516, 270] on div "Month of the Military Child Bedford, [GEOGRAPHIC_DATA] View project" at bounding box center [539, 245] width 272 height 173
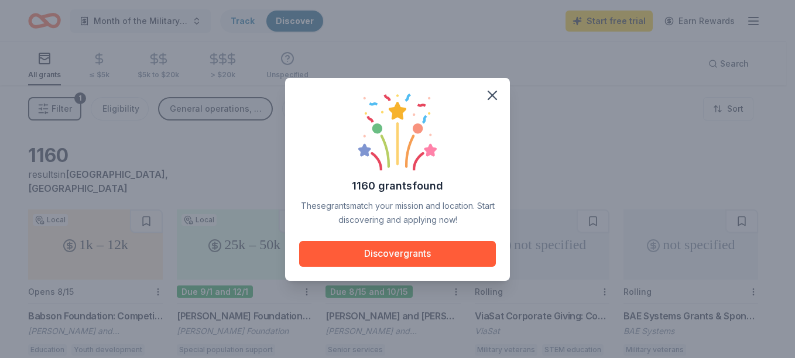
click at [484, 252] on button "Discover grants" at bounding box center [397, 254] width 197 height 26
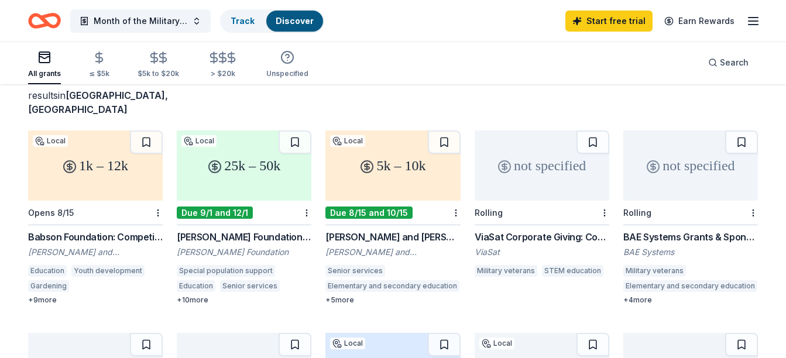
scroll to position [63, 0]
